Goal: Information Seeking & Learning: Learn about a topic

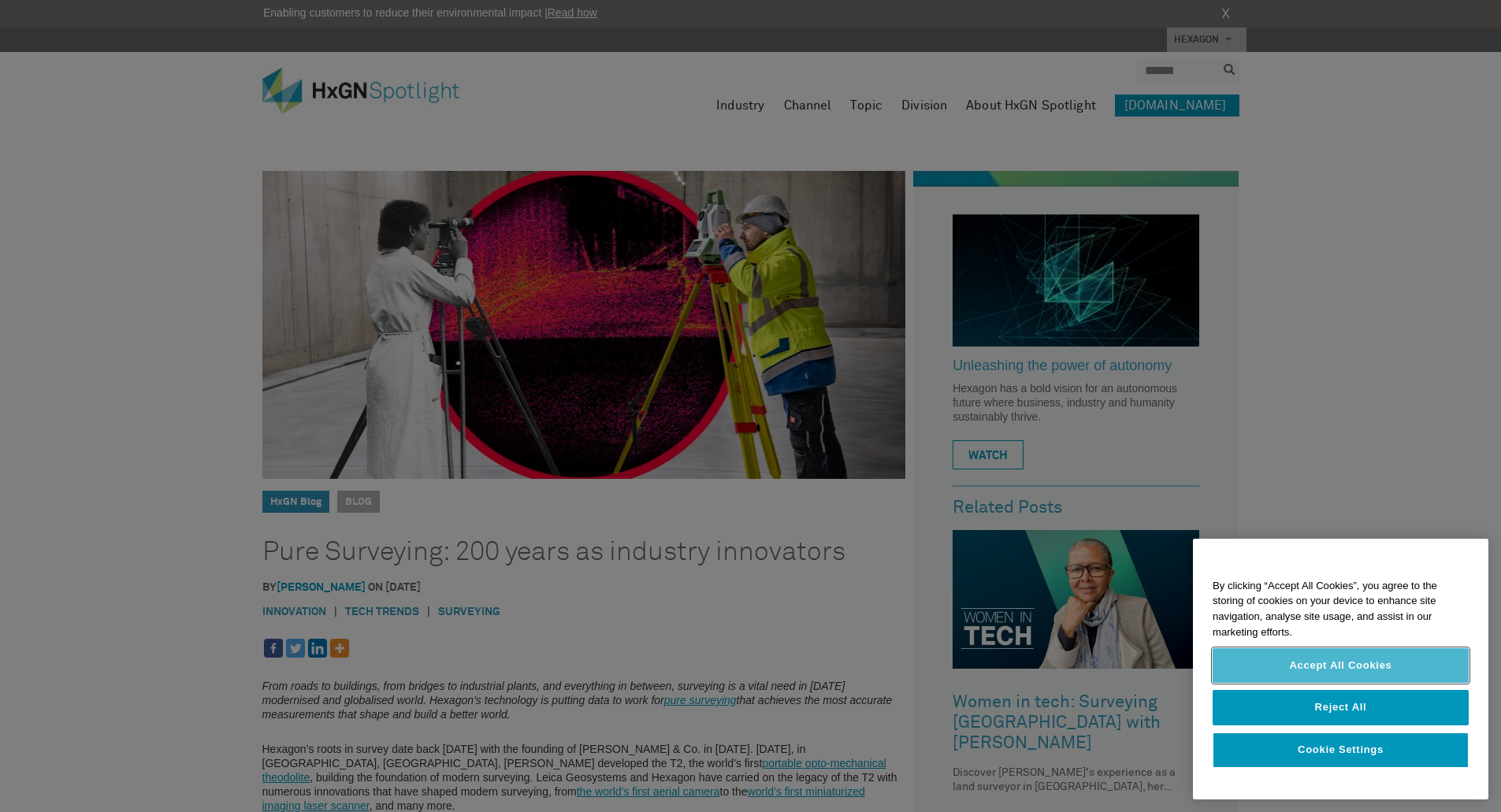
scroll to position [78, 0]
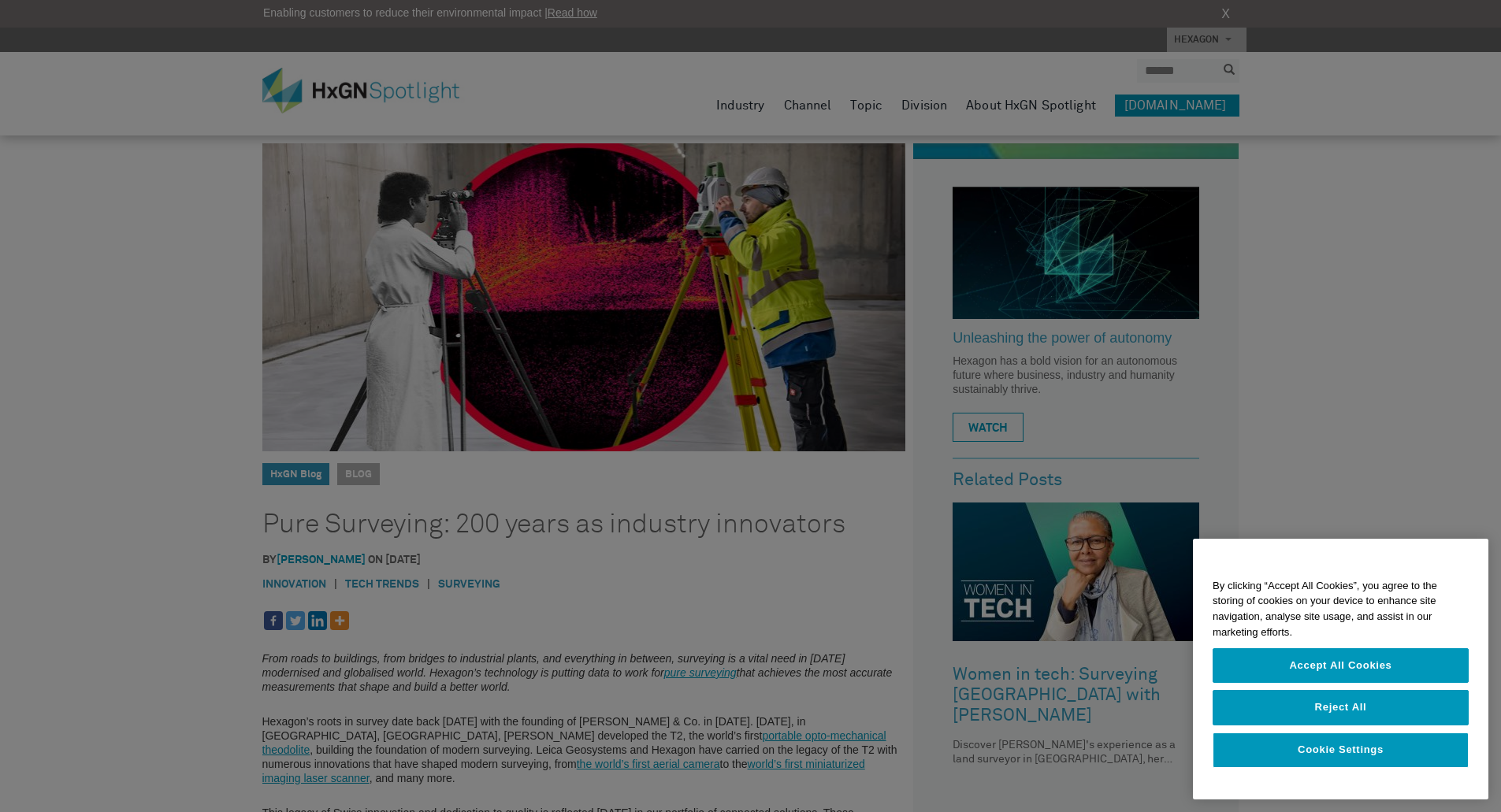
click at [434, 604] on div at bounding box center [750, 406] width 1501 height 812
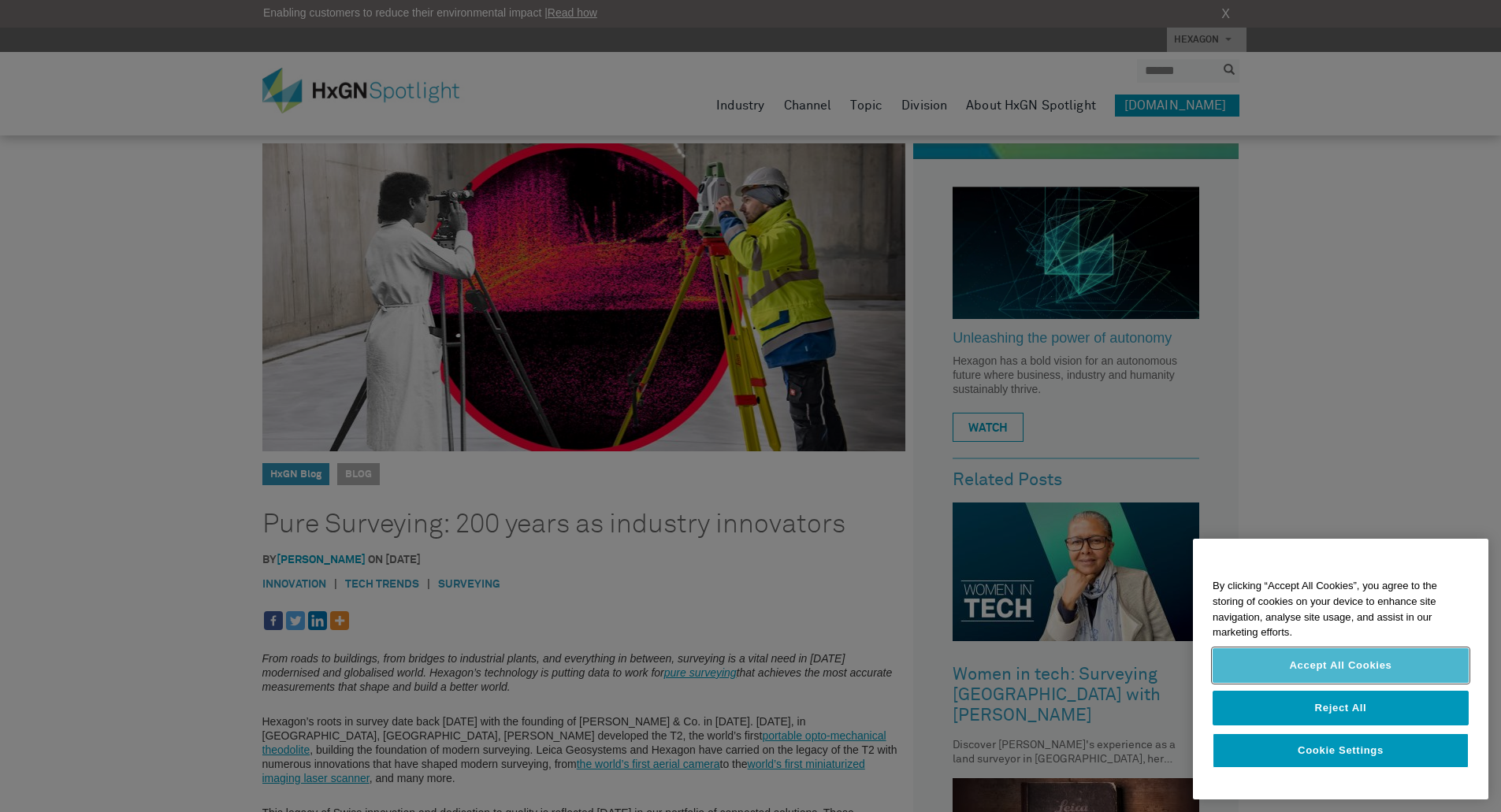
click at [1333, 662] on button "Accept All Cookies" at bounding box center [1340, 666] width 256 height 35
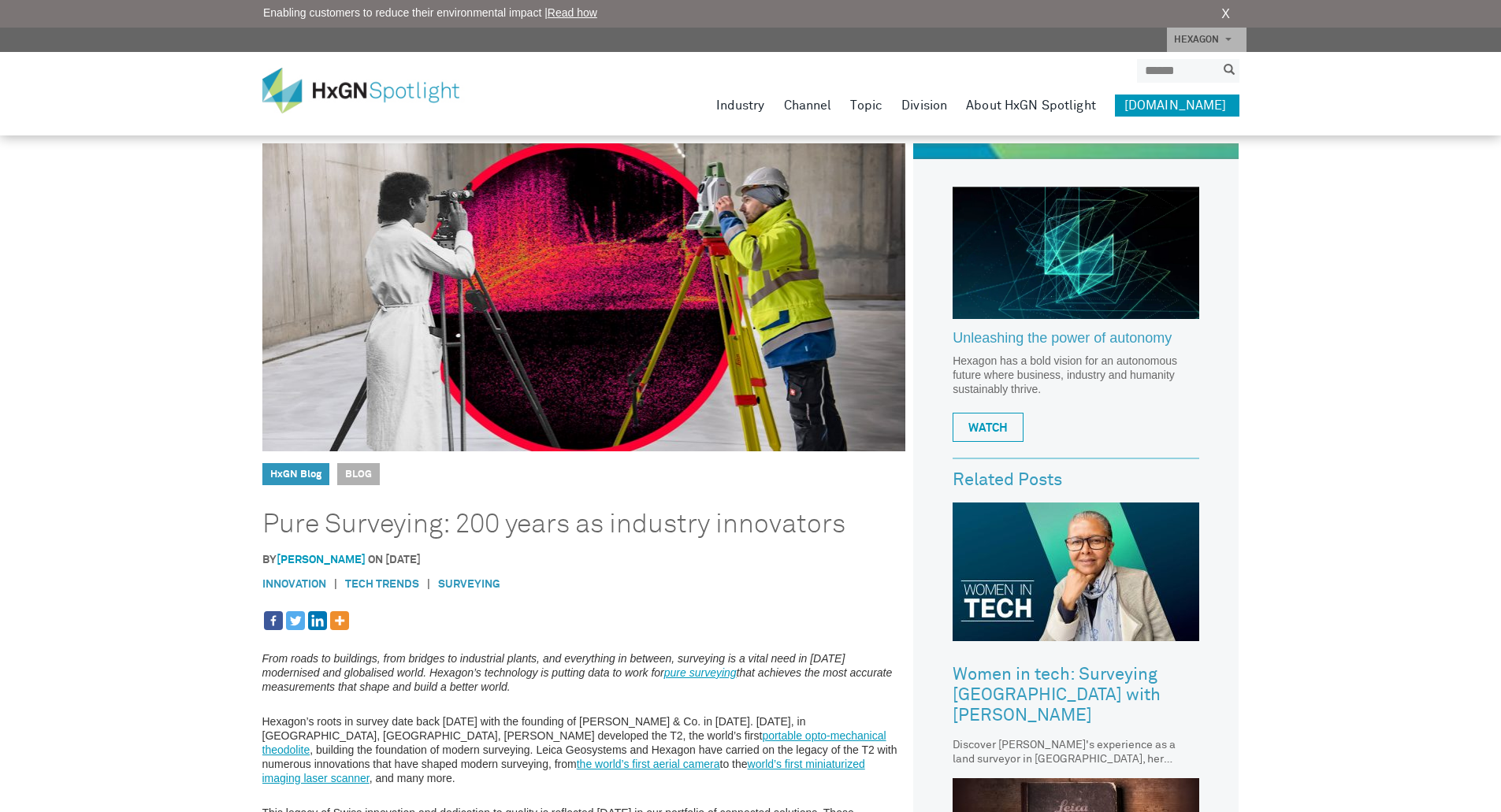
click at [617, 688] on div at bounding box center [750, 406] width 1501 height 812
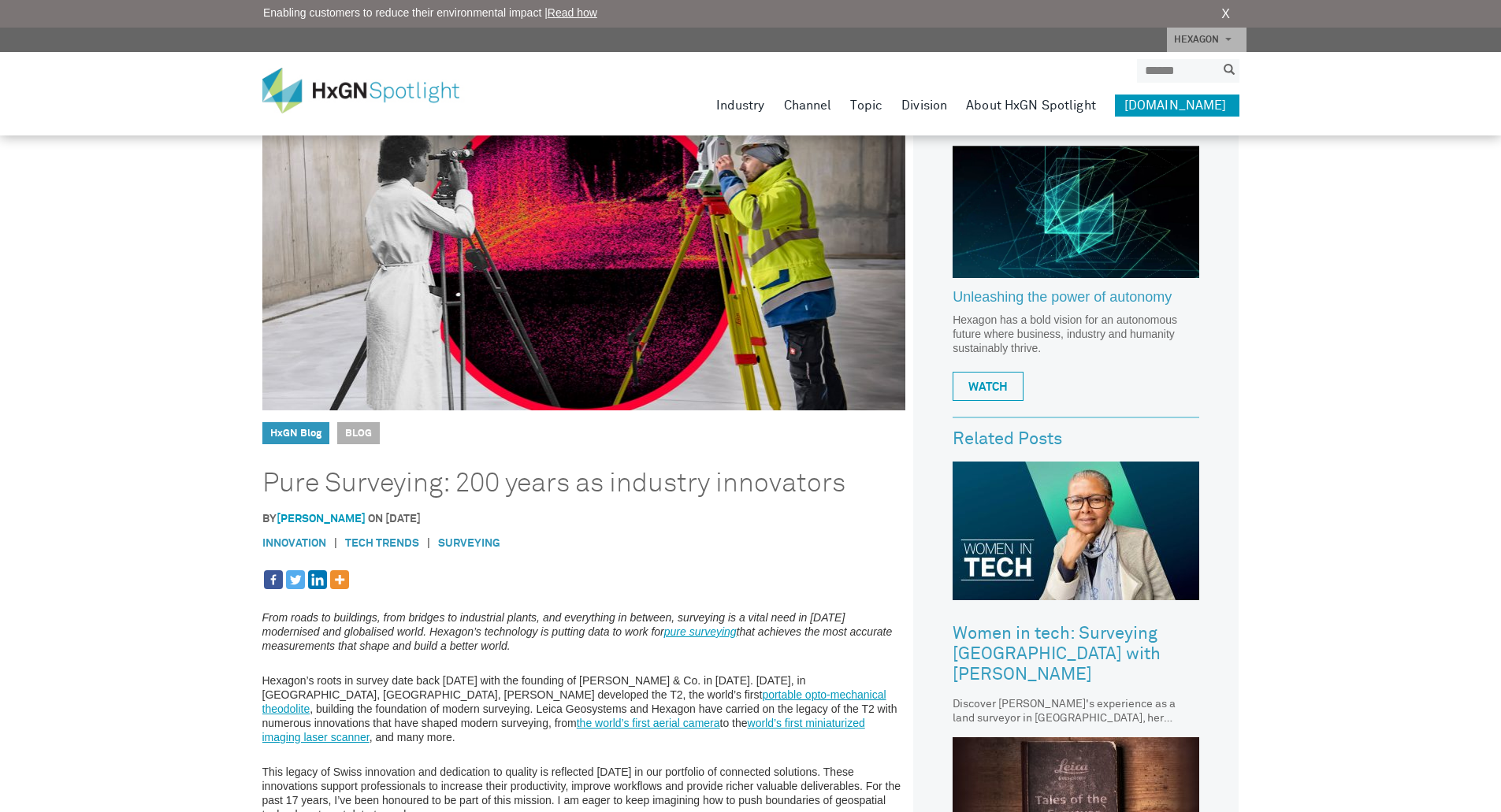
scroll to position [158, 0]
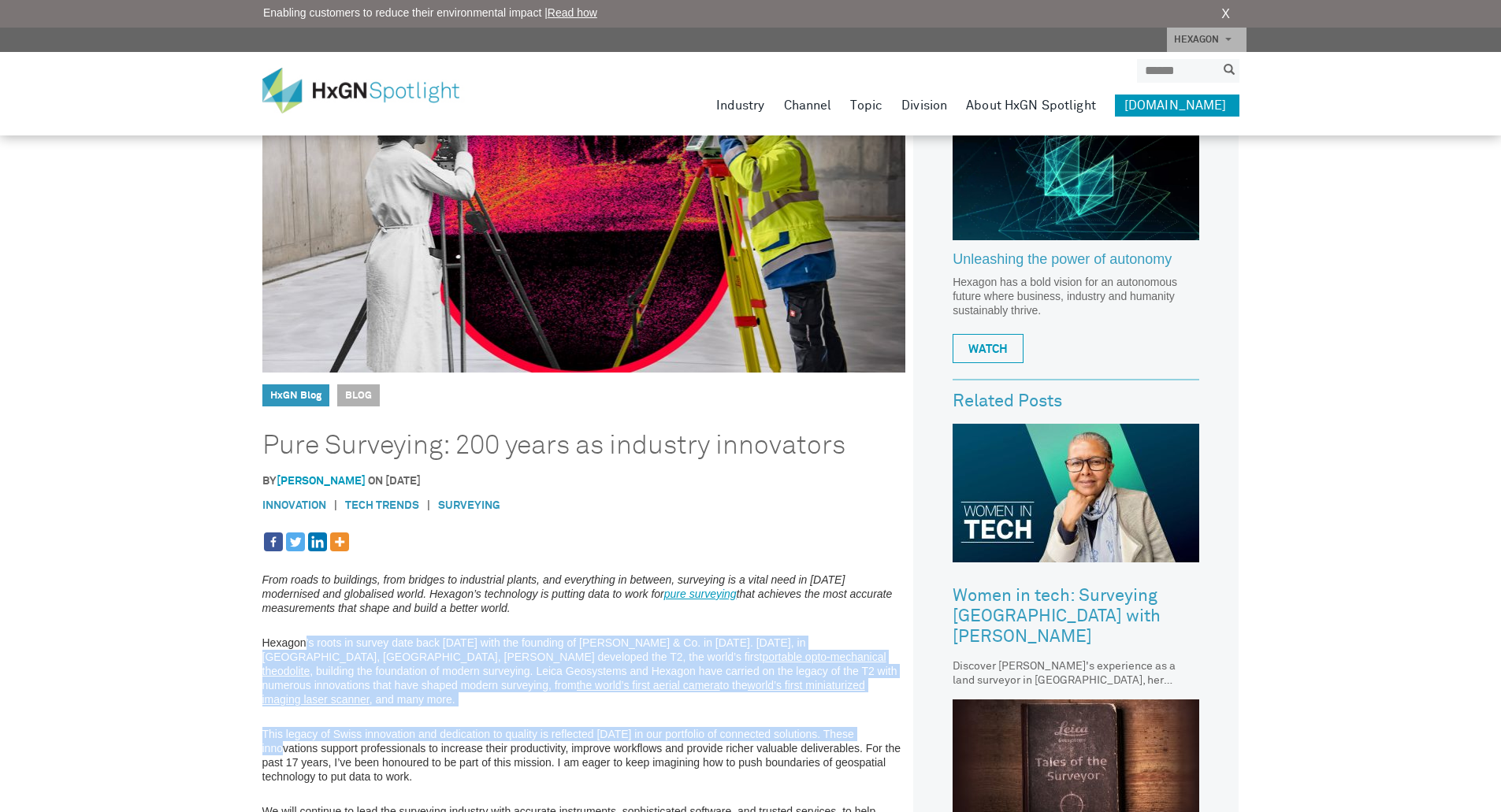
drag, startPoint x: 303, startPoint y: 647, endPoint x: 876, endPoint y: 696, distance: 575.1
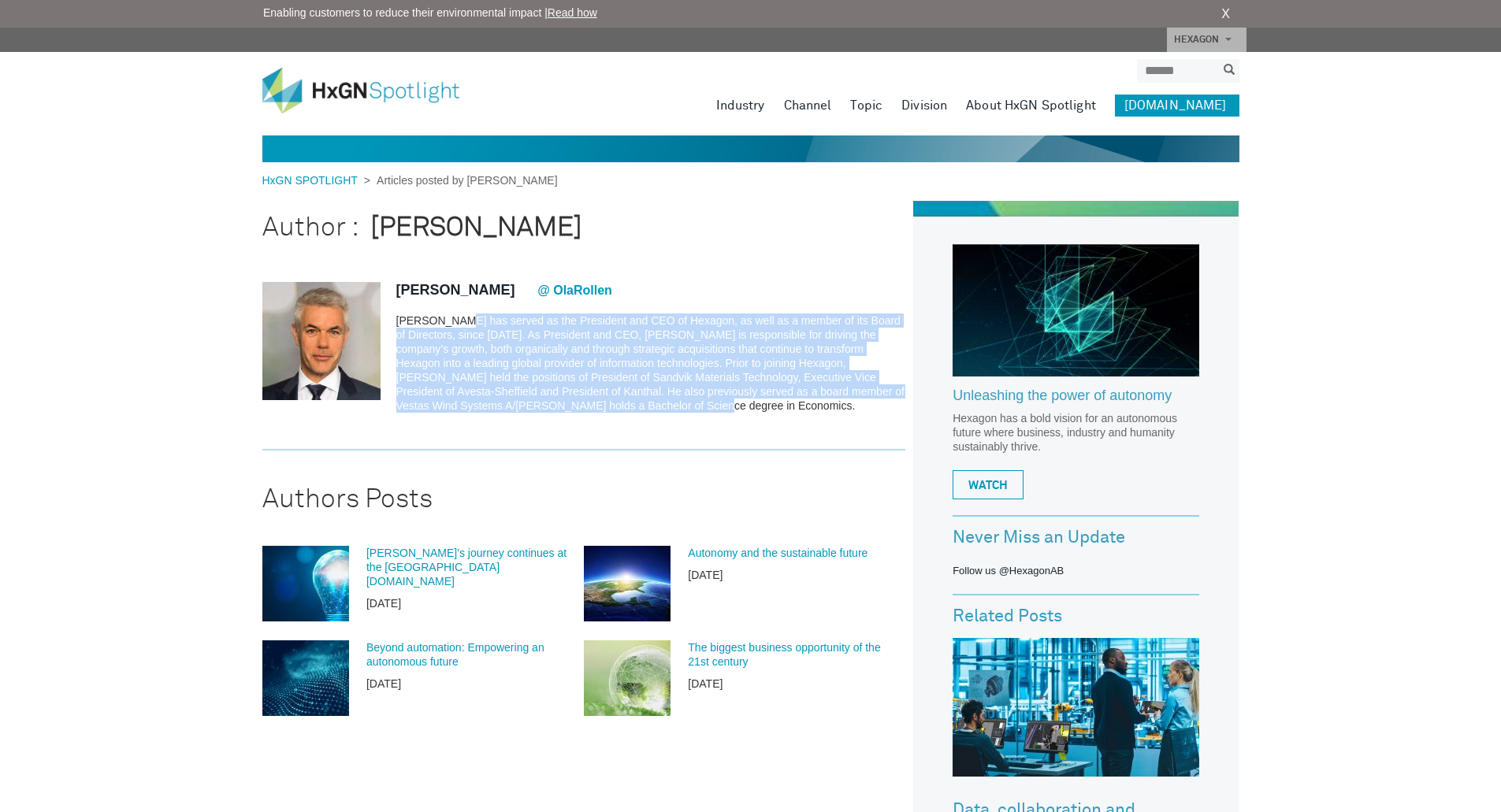
drag, startPoint x: 479, startPoint y: 328, endPoint x: 670, endPoint y: 404, distance: 205.6
click at [670, 404] on p "Ola Rollén has served as the President and CEO of Hexagon, as well as a member …" at bounding box center [651, 363] width 509 height 99
